Goal: Transaction & Acquisition: Purchase product/service

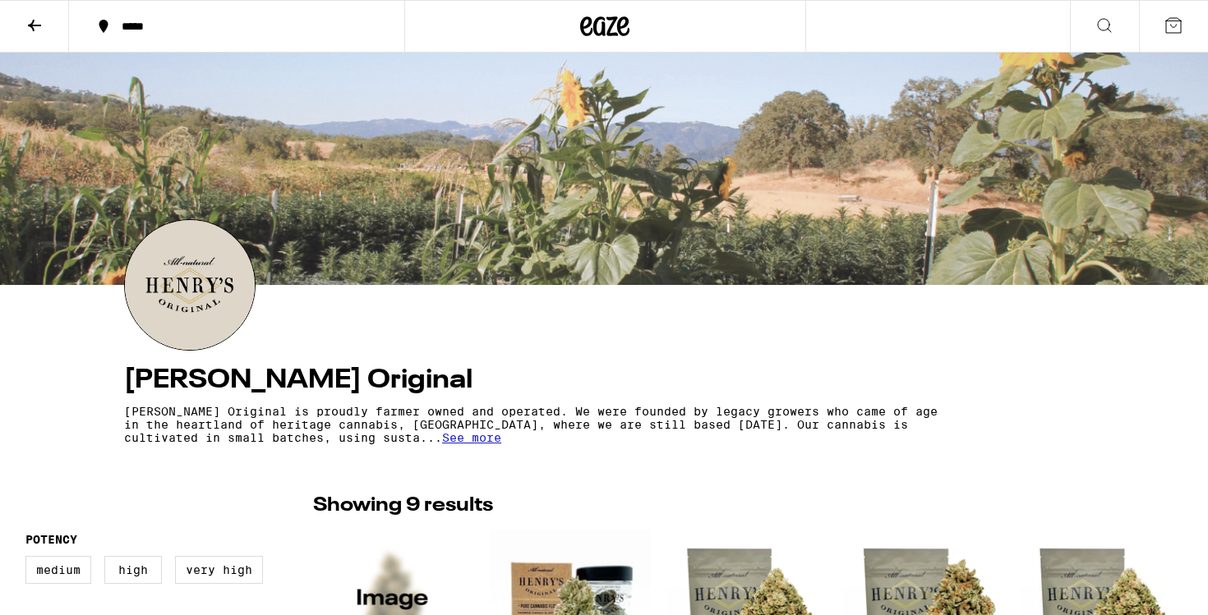
click at [206, 293] on img at bounding box center [190, 285] width 130 height 130
click at [607, 5] on div at bounding box center [605, 26] width 402 height 53
click at [610, 28] on icon at bounding box center [605, 26] width 25 height 20
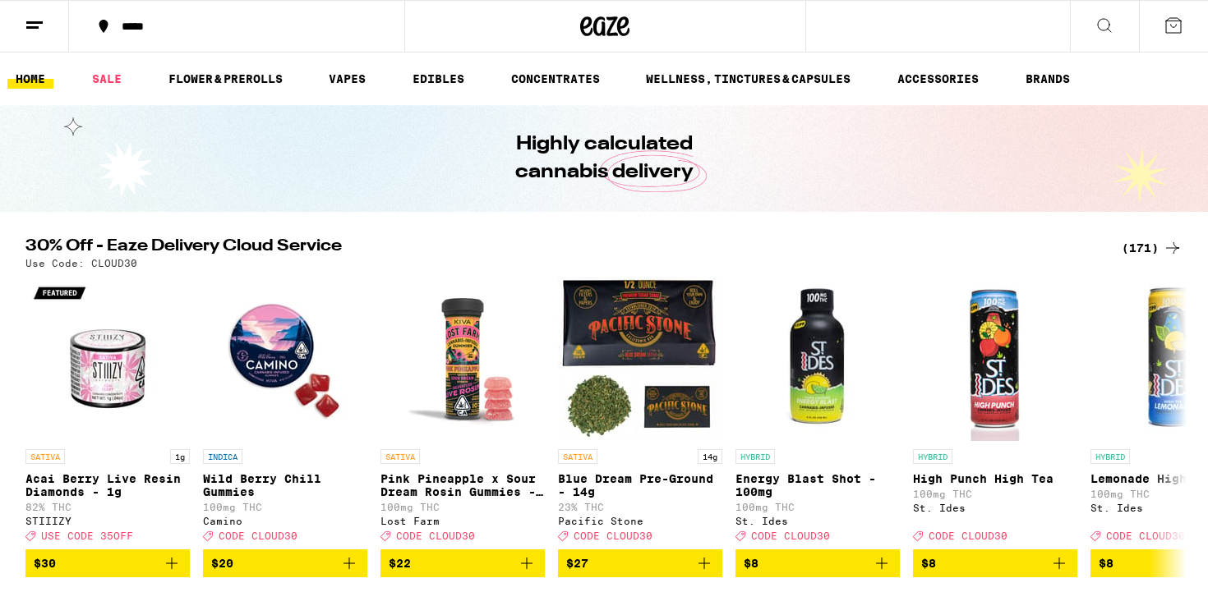
click at [1148, 249] on div "(171)" at bounding box center [1151, 248] width 61 height 20
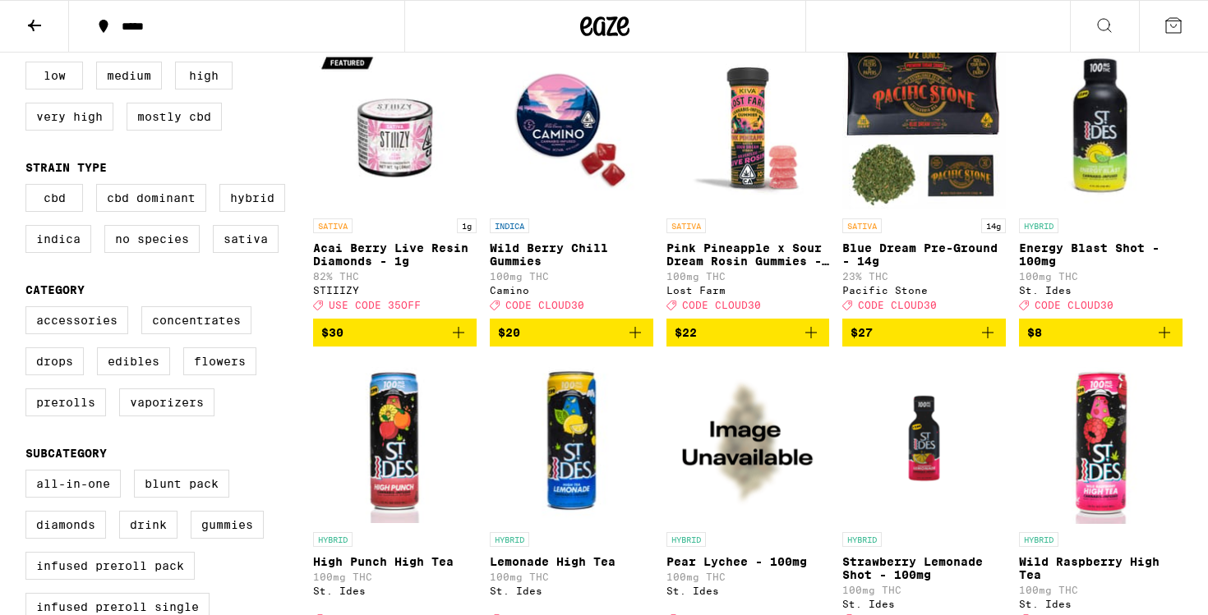
scroll to position [212, 0]
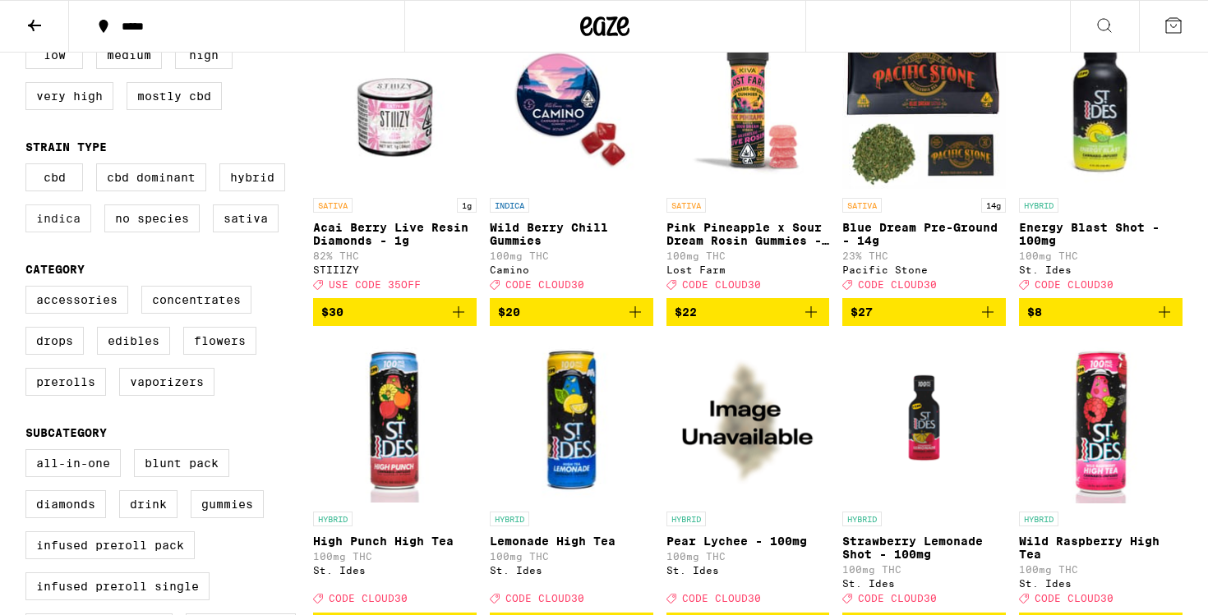
click at [70, 232] on label "Indica" at bounding box center [58, 219] width 66 height 28
click at [30, 167] on input "Indica" at bounding box center [29, 166] width 1 height 1
checkbox input "true"
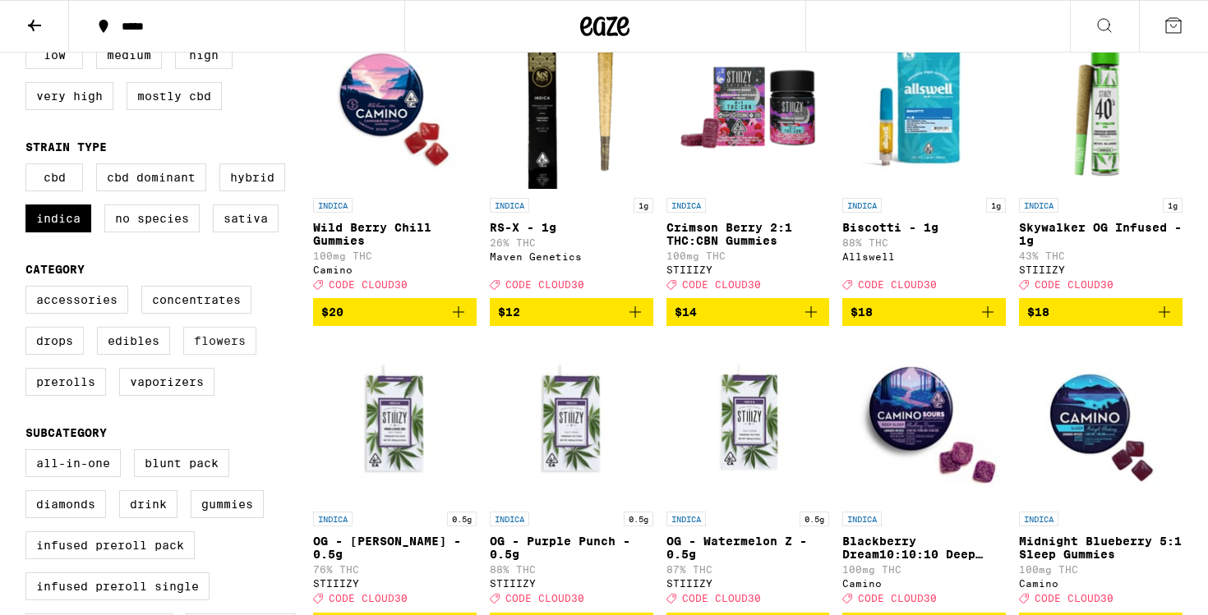
click at [219, 344] on label "Flowers" at bounding box center [219, 341] width 73 height 28
click at [30, 289] on input "Flowers" at bounding box center [29, 288] width 1 height 1
checkbox input "true"
